Goal: Task Accomplishment & Management: Manage account settings

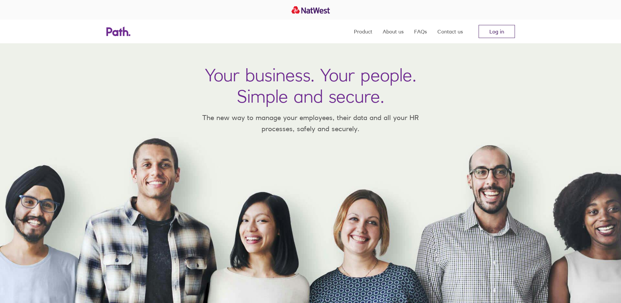
click at [496, 30] on link "Log in" at bounding box center [497, 31] width 36 height 13
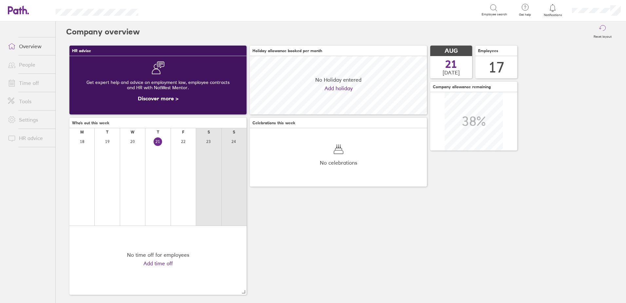
scroll to position [58, 177]
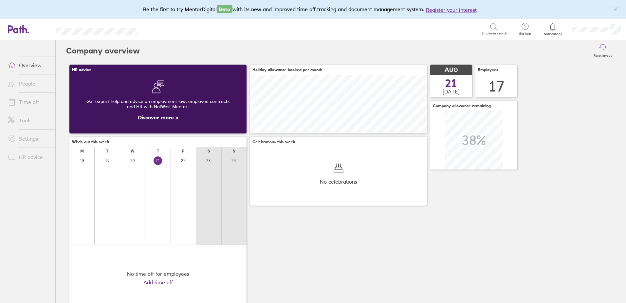
click at [26, 101] on link "Time off" at bounding box center [29, 101] width 53 height 13
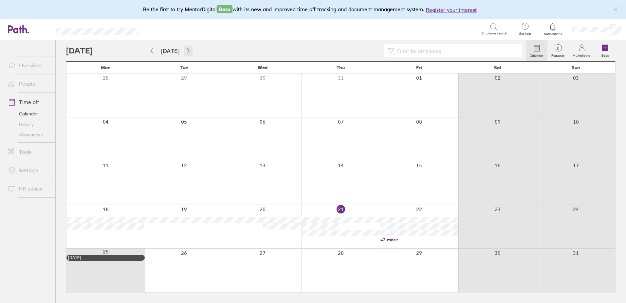
click at [187, 51] on icon "button" at bounding box center [188, 50] width 2 height 5
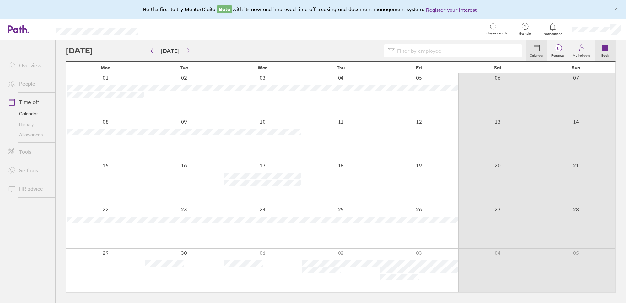
click at [605, 49] on icon at bounding box center [605, 47] width 0 height 3
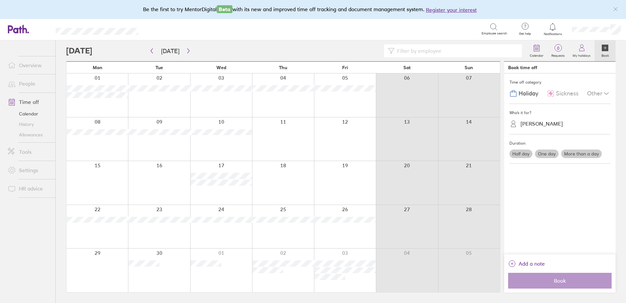
click at [549, 152] on label "One day" at bounding box center [547, 153] width 24 height 9
click at [0, 0] on input "One day" at bounding box center [0, 0] width 0 height 0
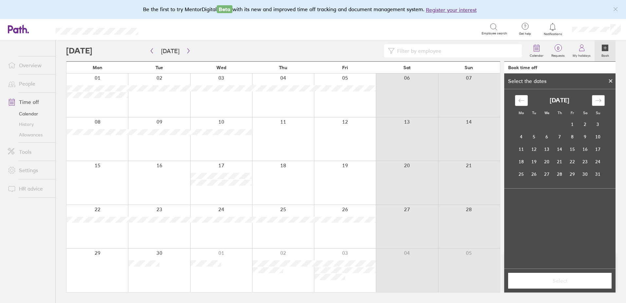
click at [601, 96] on div "Move forward to switch to the next month." at bounding box center [598, 100] width 13 height 11
click at [523, 125] on td "1" at bounding box center [521, 124] width 13 height 12
click at [567, 283] on span "Select" at bounding box center [560, 280] width 94 height 6
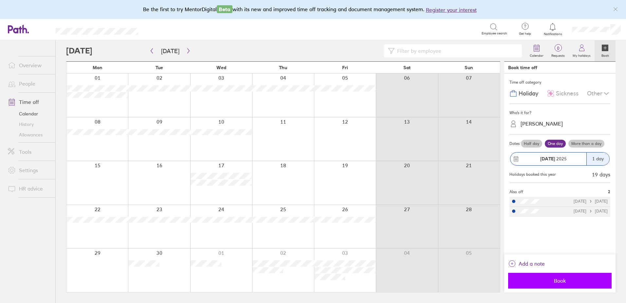
click at [564, 277] on span "Book" at bounding box center [560, 280] width 94 height 6
